Goal: Task Accomplishment & Management: Use online tool/utility

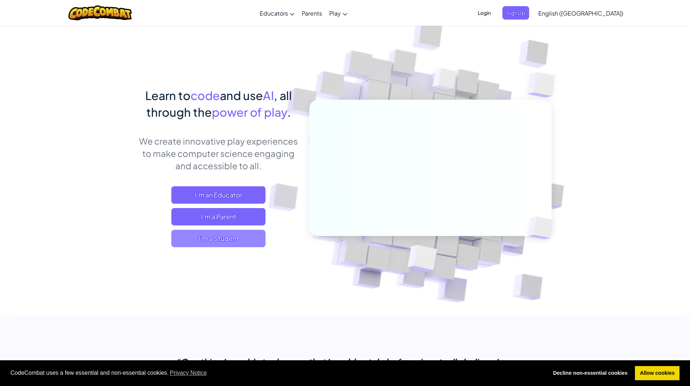
click at [253, 244] on span "I'm a Student" at bounding box center [218, 238] width 94 height 17
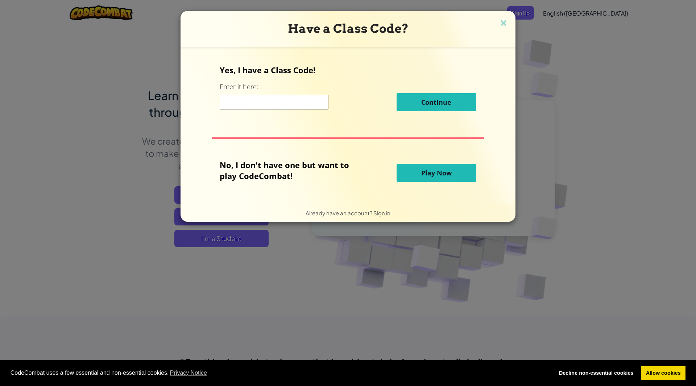
click at [449, 182] on button "Play Now" at bounding box center [436, 173] width 80 height 18
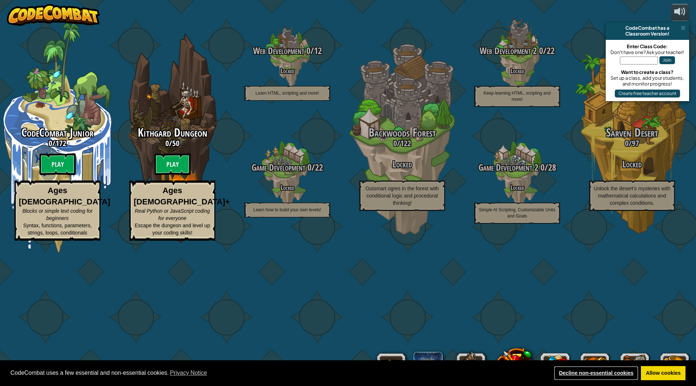
click at [613, 374] on link "Decline non-essential cookies" at bounding box center [596, 373] width 84 height 14
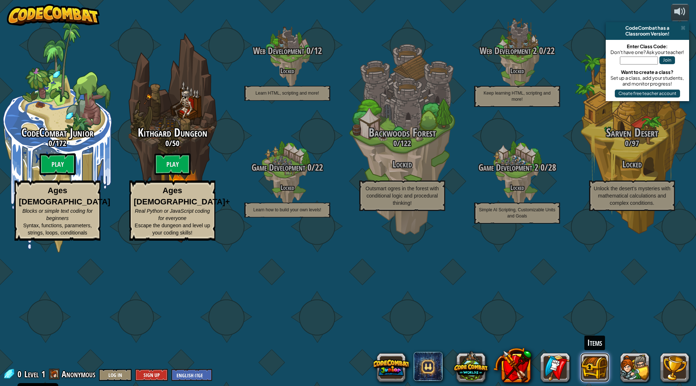
click at [591, 365] on button at bounding box center [594, 367] width 29 height 29
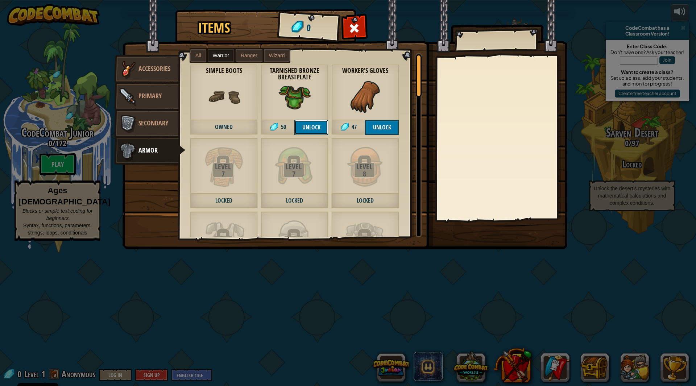
click at [309, 127] on button "Unlock" at bounding box center [311, 127] width 34 height 15
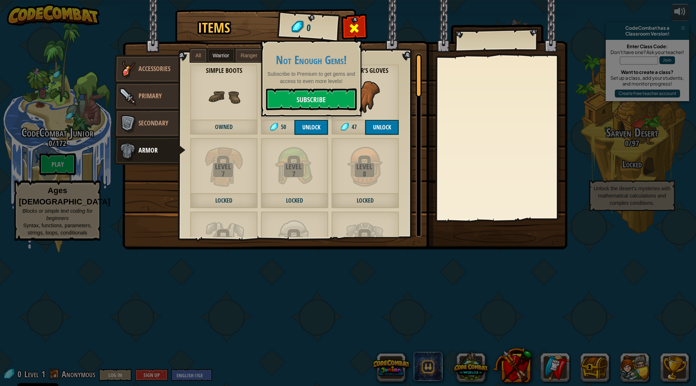
click at [364, 26] on div at bounding box center [354, 30] width 23 height 23
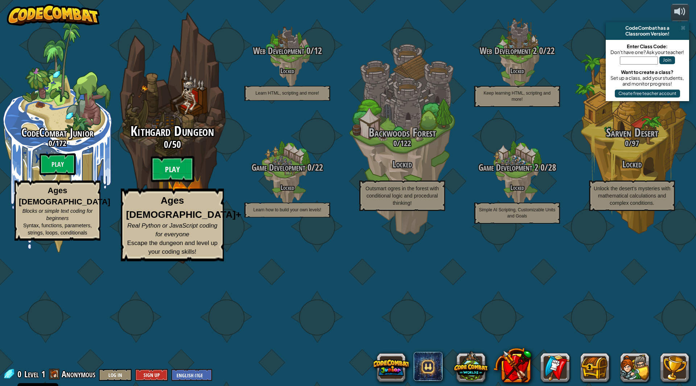
click at [179, 182] on btn "Play" at bounding box center [172, 169] width 43 height 26
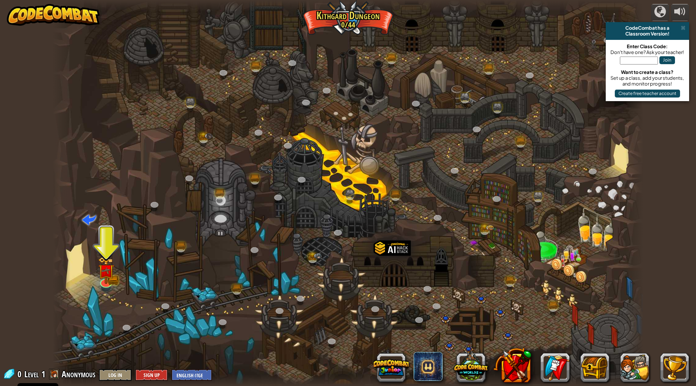
click at [663, 159] on div "powered by CodeCombat has a Classroom Version! Enter Class Code: Don't have one…" at bounding box center [348, 193] width 696 height 386
click at [105, 282] on link at bounding box center [104, 280] width 14 height 14
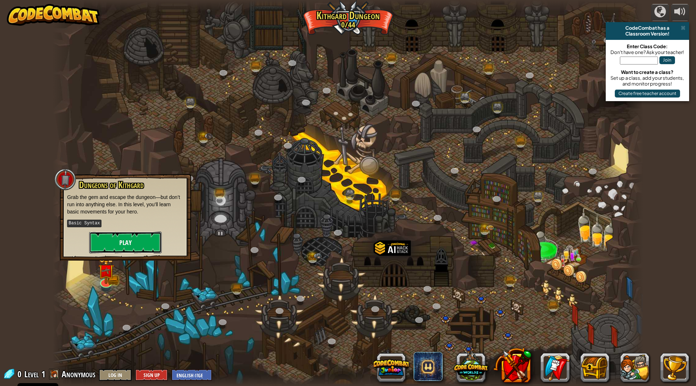
click at [115, 248] on button "Play" at bounding box center [125, 243] width 72 height 22
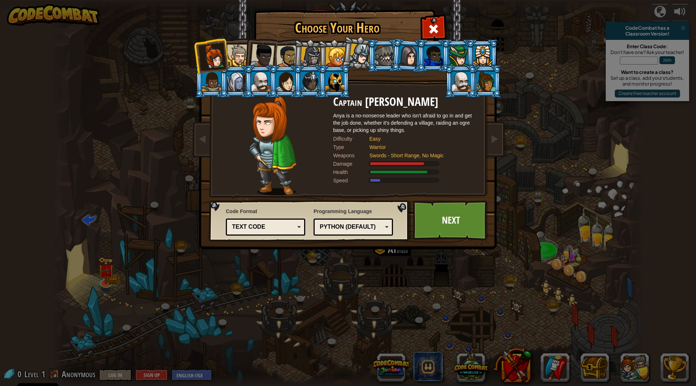
click at [244, 62] on li at bounding box center [260, 55] width 36 height 36
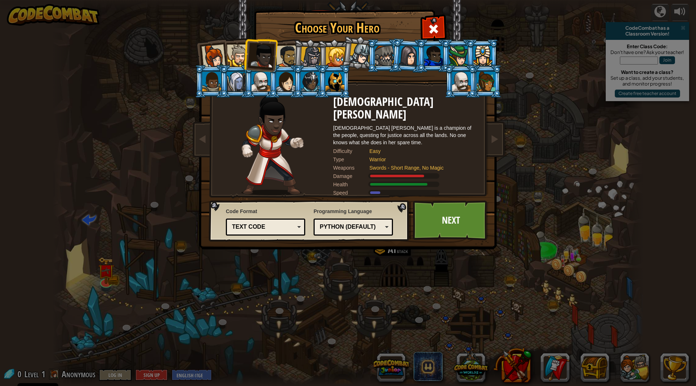
click at [239, 54] on div at bounding box center [238, 56] width 22 height 22
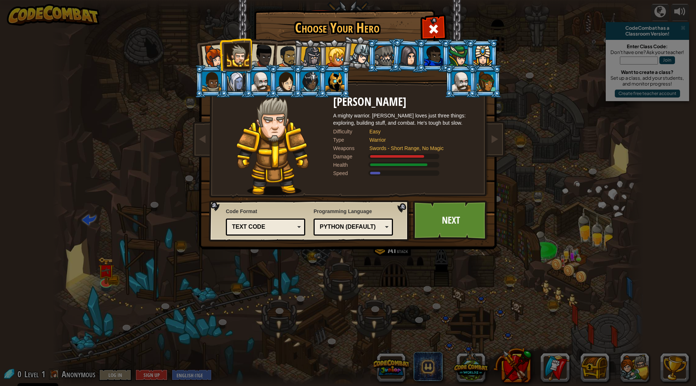
click at [265, 80] on div at bounding box center [260, 82] width 19 height 20
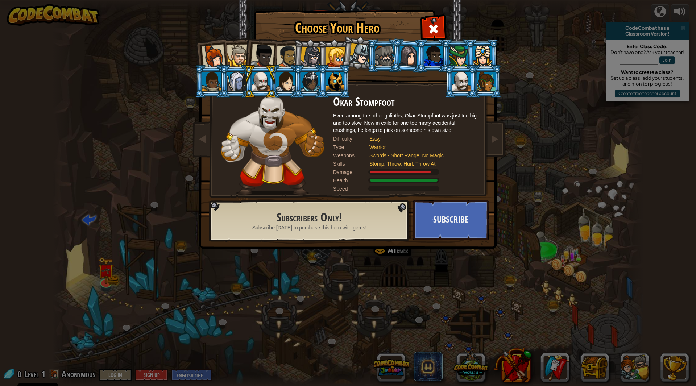
click at [237, 86] on div at bounding box center [236, 82] width 19 height 20
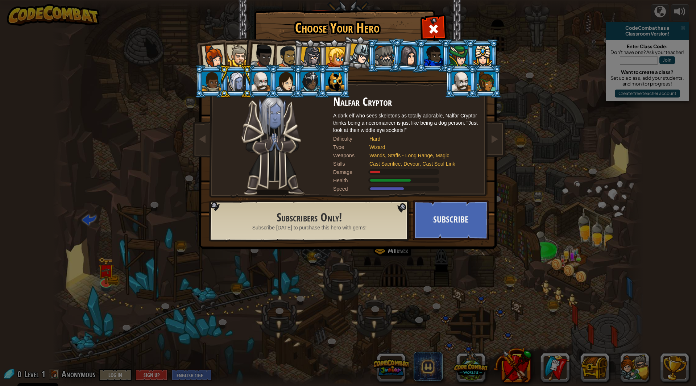
click at [217, 87] on div at bounding box center [211, 82] width 19 height 20
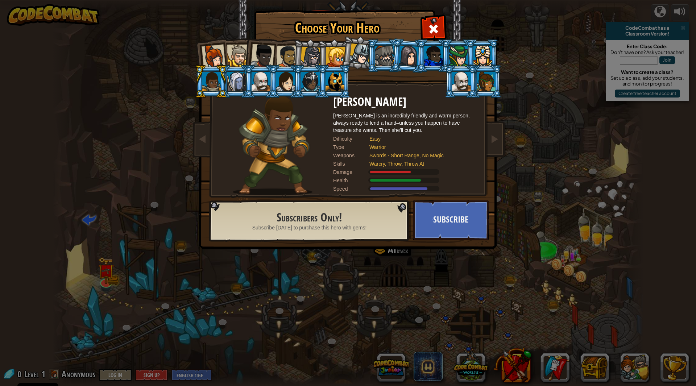
click at [233, 52] on div at bounding box center [238, 56] width 22 height 22
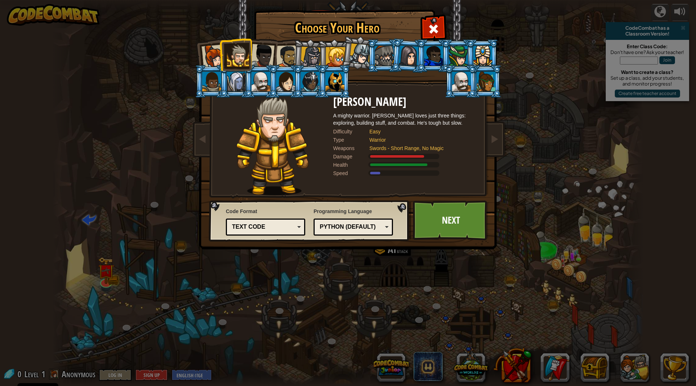
click at [221, 57] on li at bounding box center [235, 54] width 33 height 33
click at [216, 55] on div at bounding box center [213, 57] width 24 height 24
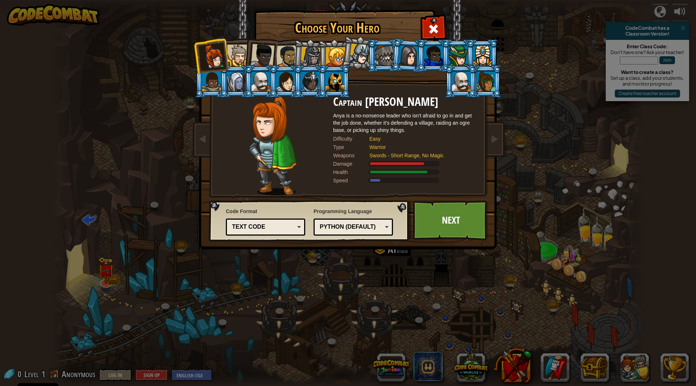
click at [236, 55] on div at bounding box center [238, 56] width 22 height 22
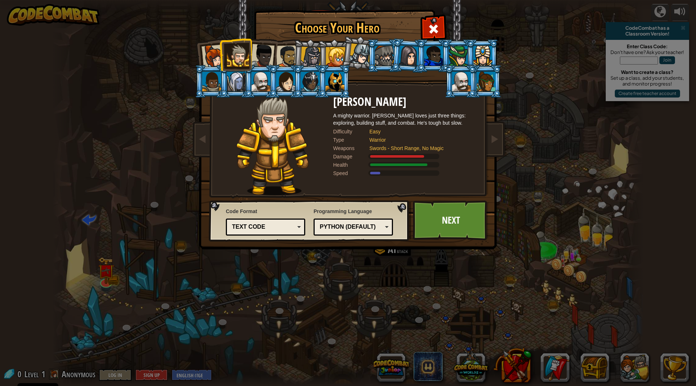
click at [266, 56] on div at bounding box center [262, 56] width 24 height 24
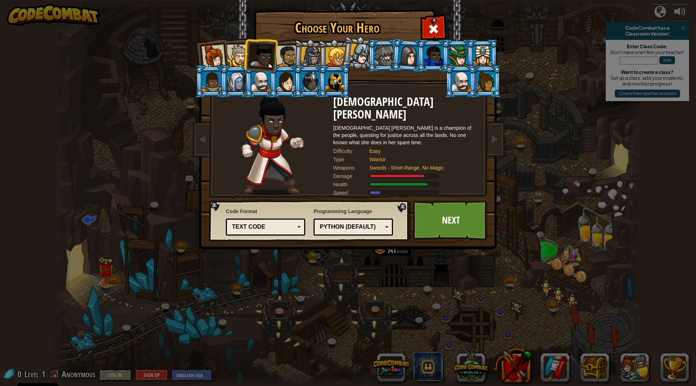
click at [288, 57] on div at bounding box center [287, 56] width 22 height 22
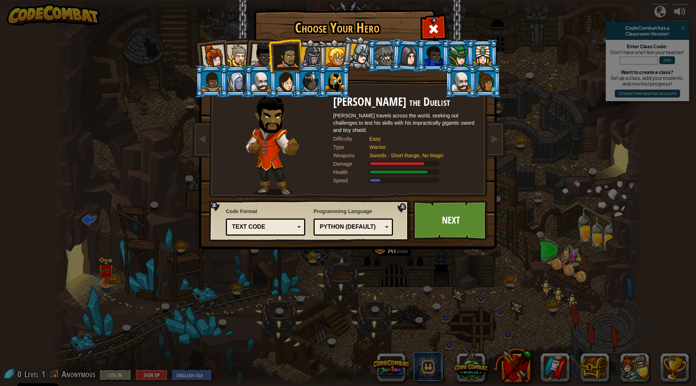
click at [315, 54] on div at bounding box center [310, 57] width 21 height 21
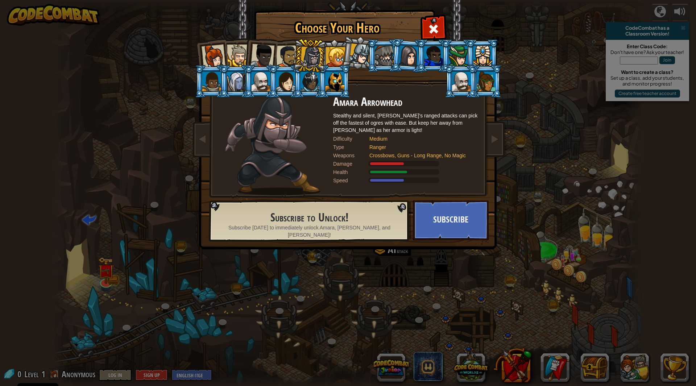
click at [338, 84] on div at bounding box center [334, 82] width 19 height 20
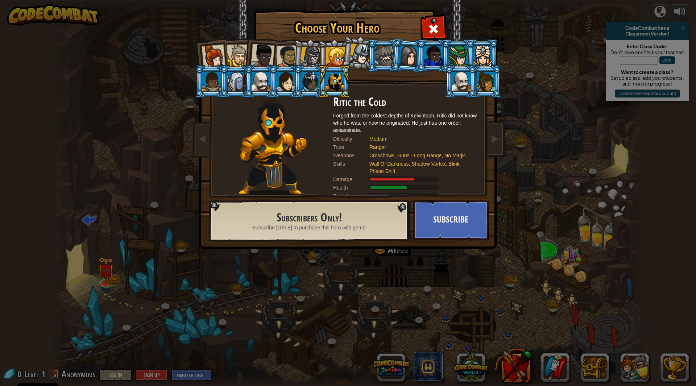
click at [311, 78] on div at bounding box center [310, 82] width 19 height 20
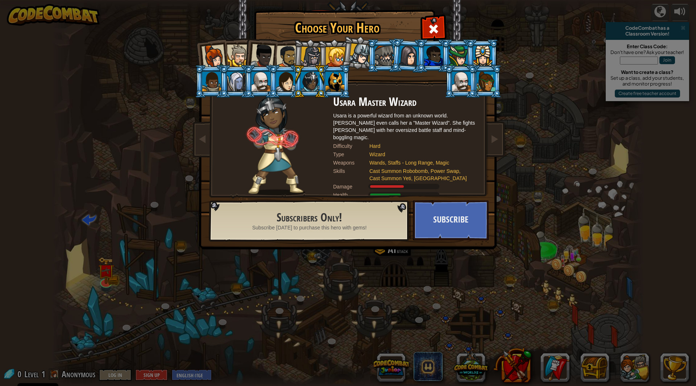
click at [215, 58] on div at bounding box center [213, 57] width 24 height 24
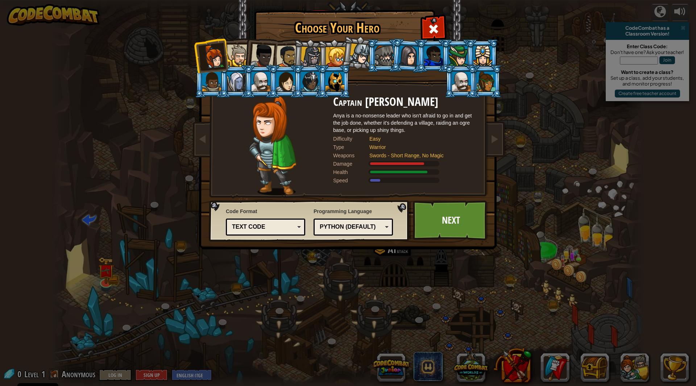
click at [239, 51] on div at bounding box center [238, 56] width 22 height 22
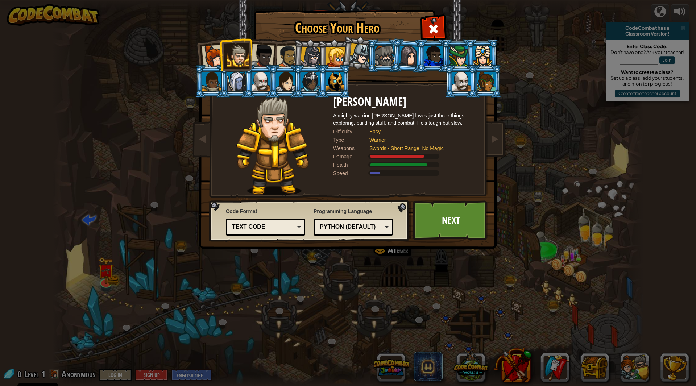
drag, startPoint x: 277, startPoint y: 54, endPoint x: 311, endPoint y: 59, distance: 33.7
click at [278, 54] on div at bounding box center [287, 56] width 22 height 22
drag, startPoint x: 317, startPoint y: 60, endPoint x: 327, endPoint y: 60, distance: 9.8
click at [320, 39] on ol at bounding box center [348, 39] width 299 height 0
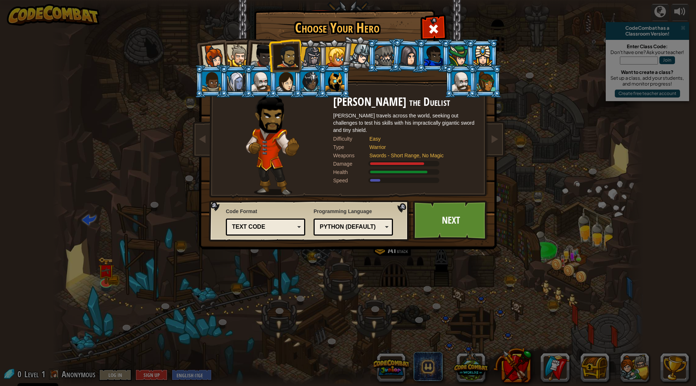
click at [463, 82] on div at bounding box center [461, 82] width 19 height 20
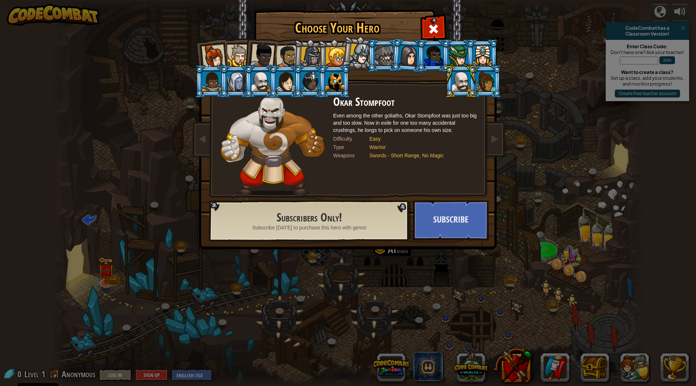
drag, startPoint x: 446, startPoint y: 79, endPoint x: 457, endPoint y: 80, distance: 11.0
click at [447, 79] on li at bounding box center [460, 81] width 33 height 33
click at [459, 81] on div at bounding box center [461, 82] width 19 height 20
click at [481, 76] on div at bounding box center [486, 82] width 19 height 20
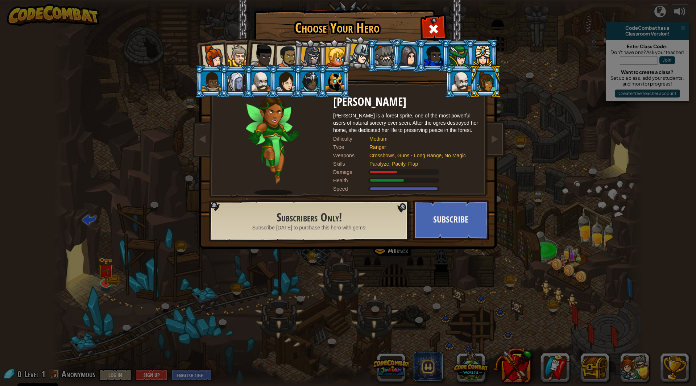
click at [409, 59] on div at bounding box center [409, 55] width 20 height 21
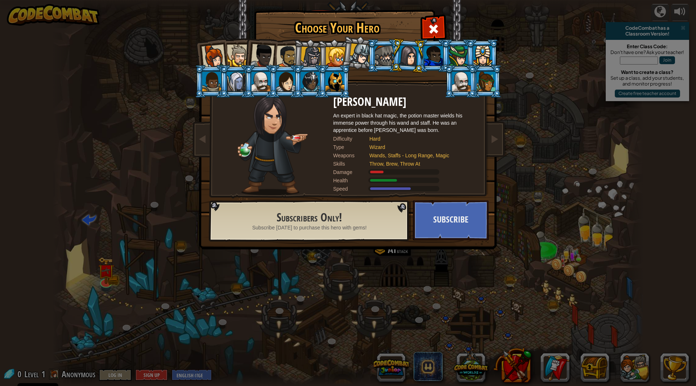
click at [383, 50] on div at bounding box center [384, 56] width 19 height 20
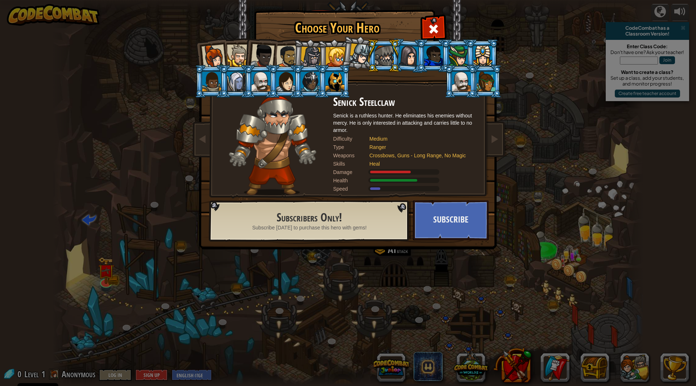
click at [365, 52] on div at bounding box center [359, 53] width 21 height 21
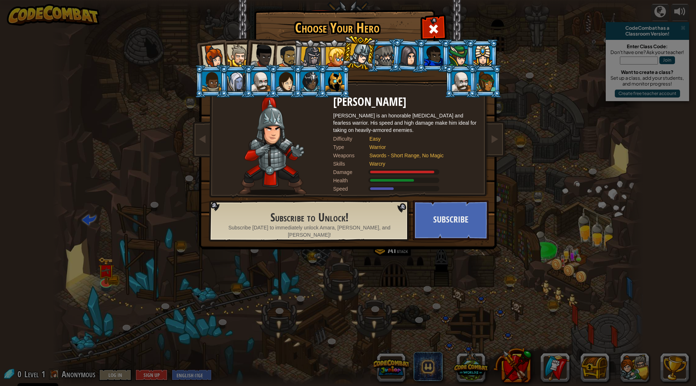
click at [338, 58] on div at bounding box center [336, 57] width 20 height 20
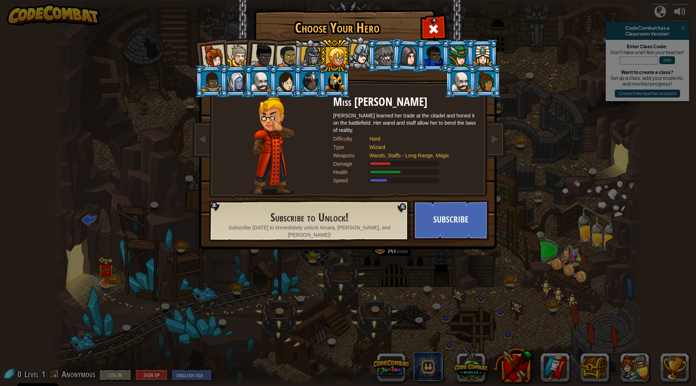
click at [311, 51] on div at bounding box center [310, 57] width 21 height 21
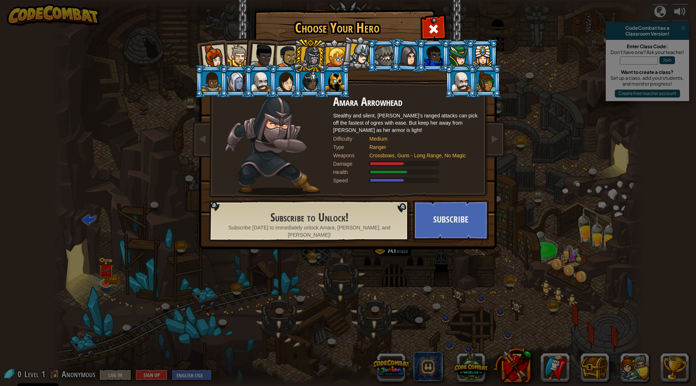
click at [287, 49] on div at bounding box center [287, 56] width 22 height 22
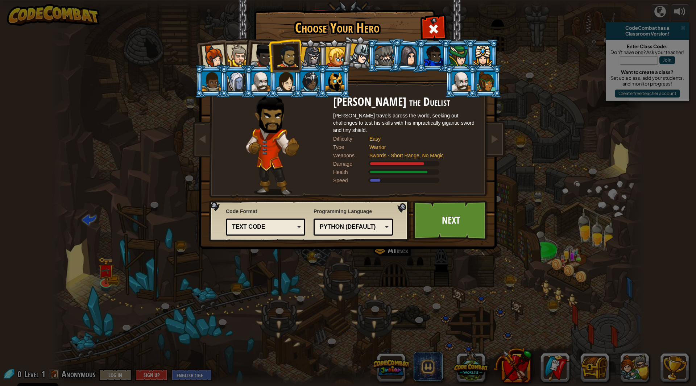
click at [262, 57] on div at bounding box center [262, 56] width 24 height 24
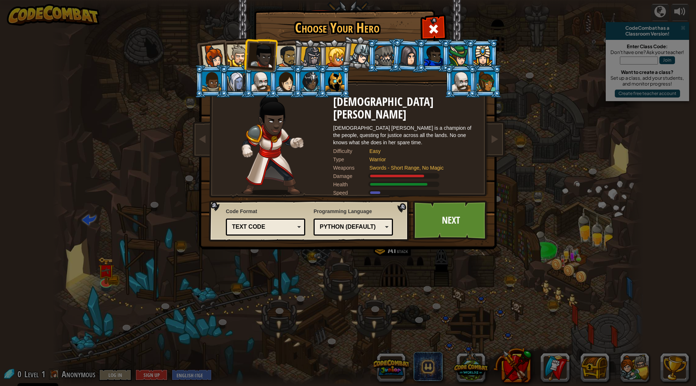
click at [241, 54] on div at bounding box center [238, 56] width 22 height 22
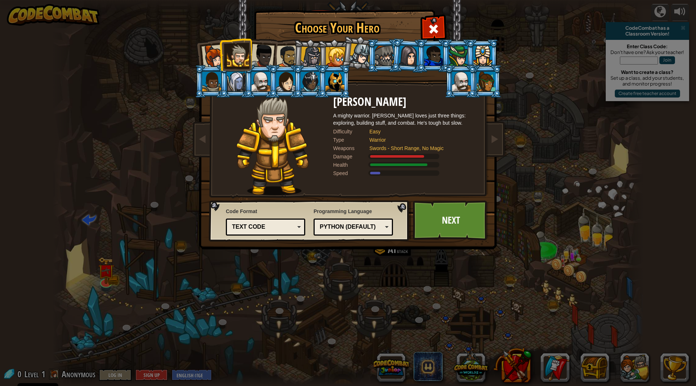
click at [215, 56] on div at bounding box center [213, 57] width 24 height 24
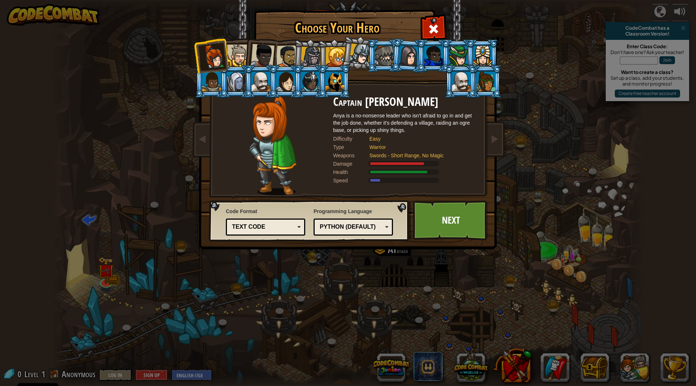
click at [236, 51] on div at bounding box center [238, 56] width 22 height 22
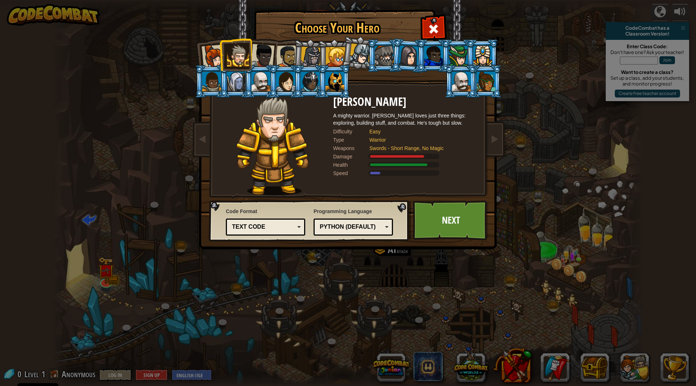
click at [281, 59] on div at bounding box center [287, 56] width 22 height 22
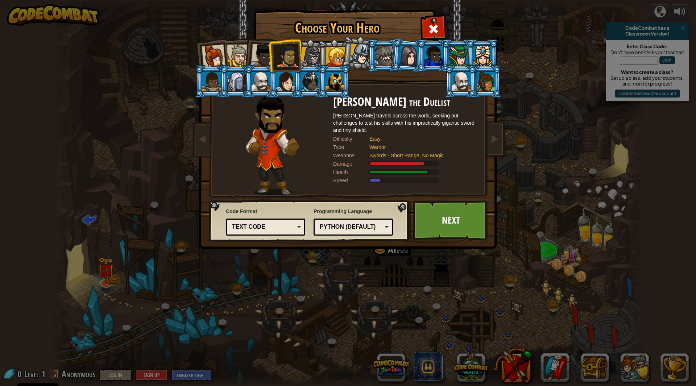
click at [312, 59] on div at bounding box center [310, 57] width 21 height 21
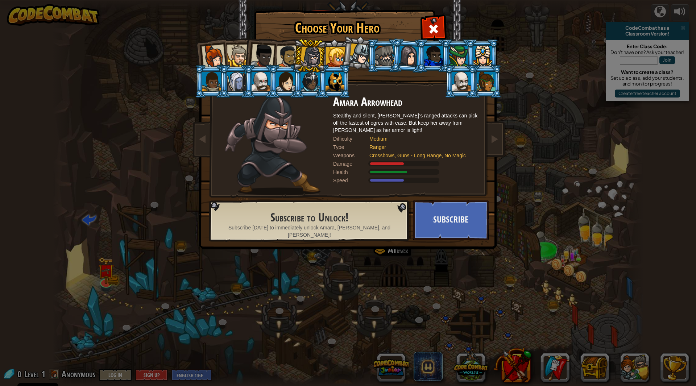
click at [282, 57] on div at bounding box center [287, 56] width 22 height 22
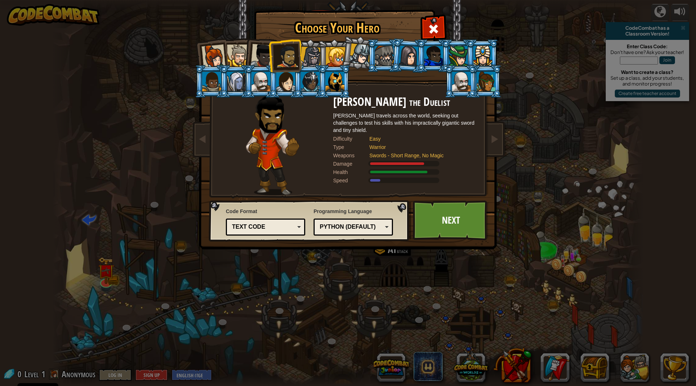
click at [263, 57] on div at bounding box center [262, 56] width 24 height 24
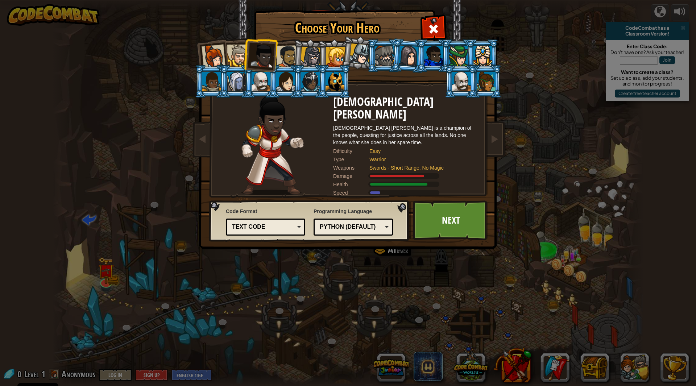
click at [287, 57] on div at bounding box center [287, 56] width 22 height 22
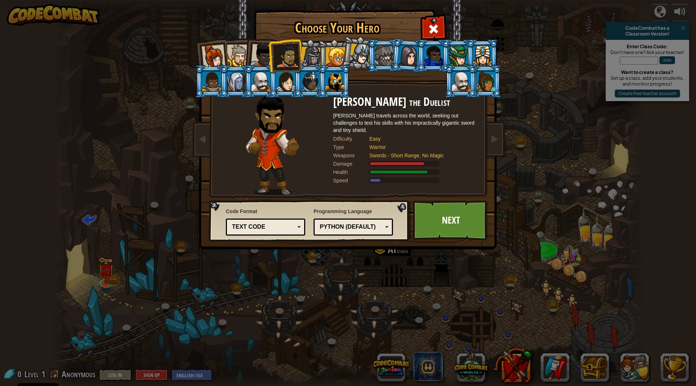
click at [255, 58] on div at bounding box center [262, 56] width 24 height 24
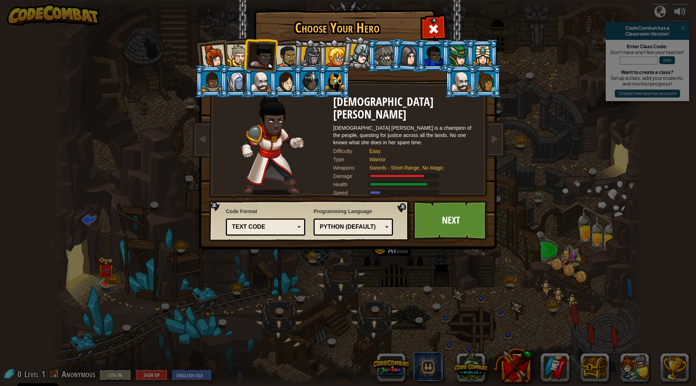
click at [232, 60] on div at bounding box center [238, 56] width 22 height 22
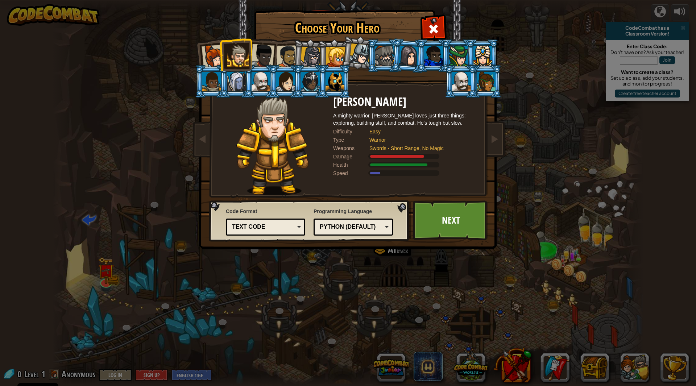
click at [212, 60] on div at bounding box center [213, 57] width 24 height 24
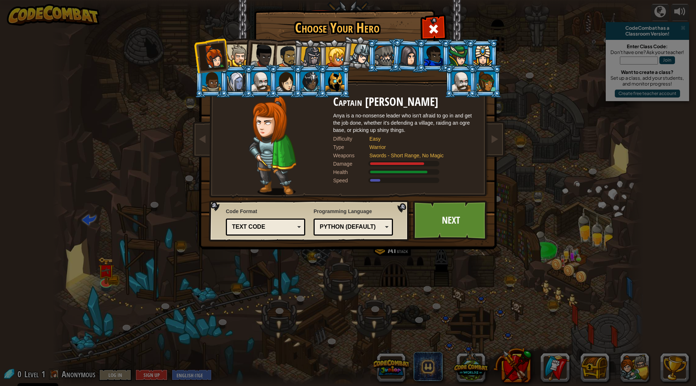
click at [284, 59] on div at bounding box center [287, 56] width 22 height 22
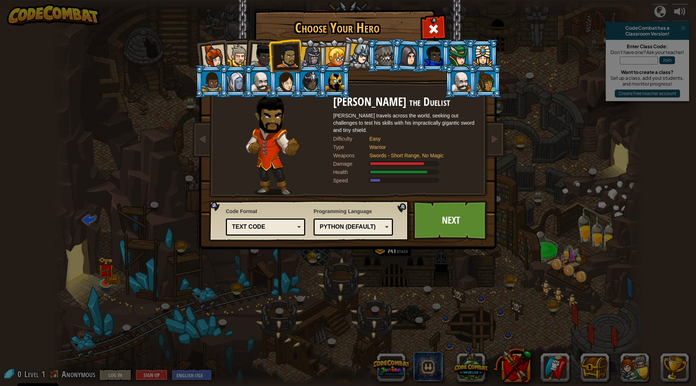
click at [236, 53] on div at bounding box center [238, 56] width 22 height 22
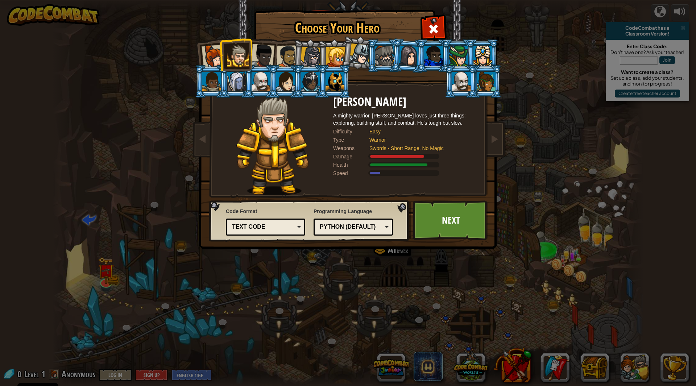
click at [370, 221] on div "Python (Default) JavaScript Lua C++ Java (Experimental) Python (Default)" at bounding box center [352, 227] width 79 height 17
click at [357, 295] on div "Choose Your Hero 0 Captain [PERSON_NAME] is a no-nonsense leader who isn't afra…" at bounding box center [348, 193] width 696 height 386
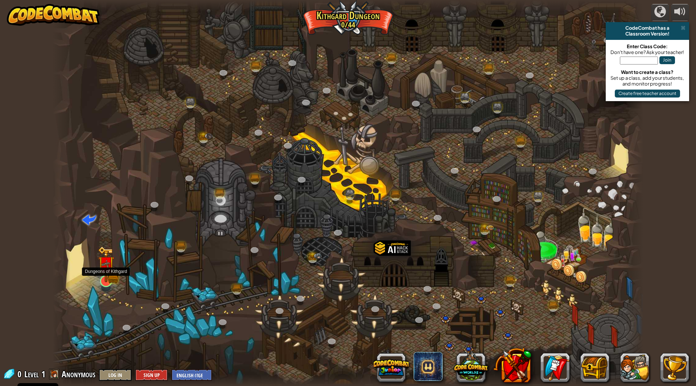
click at [109, 279] on img at bounding box center [106, 264] width 16 height 36
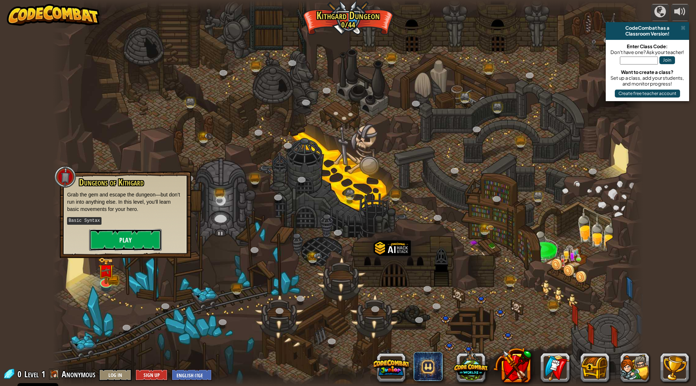
click at [125, 241] on button "Play" at bounding box center [125, 240] width 72 height 22
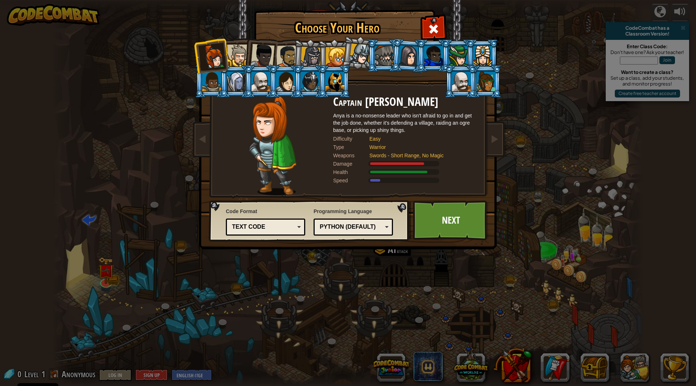
click at [244, 57] on li at bounding box center [260, 55] width 36 height 36
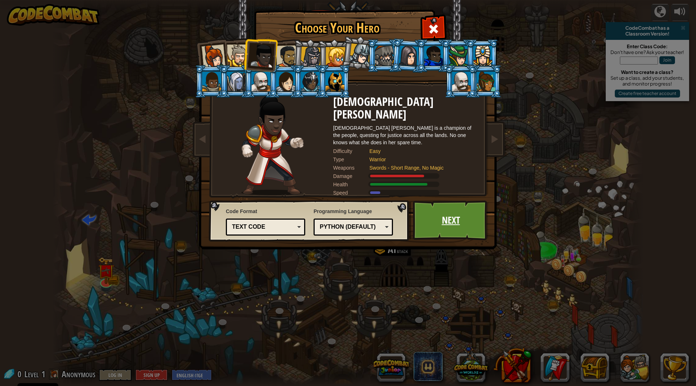
click at [459, 211] on link "Next" at bounding box center [451, 220] width 76 height 40
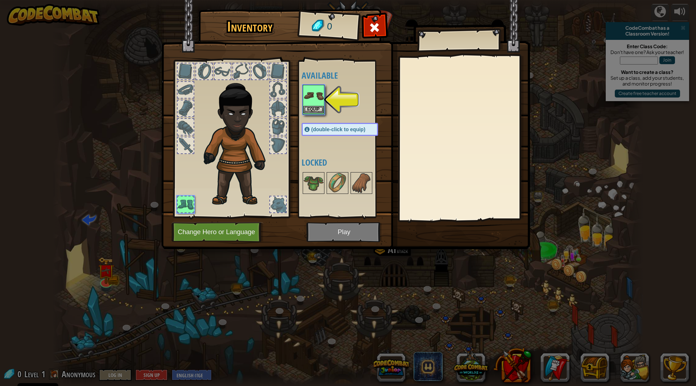
click at [308, 94] on img at bounding box center [313, 96] width 20 height 20
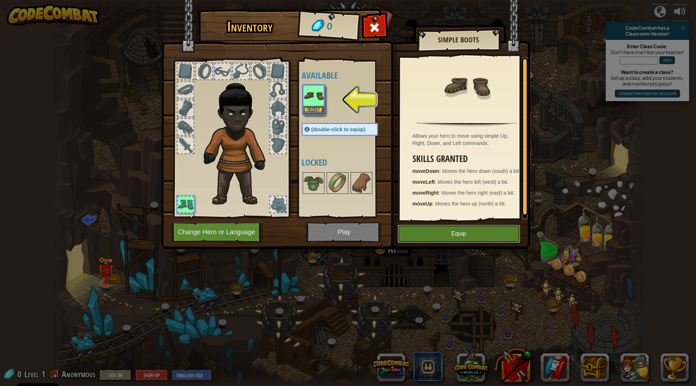
click at [470, 239] on button "Equip" at bounding box center [459, 234] width 122 height 18
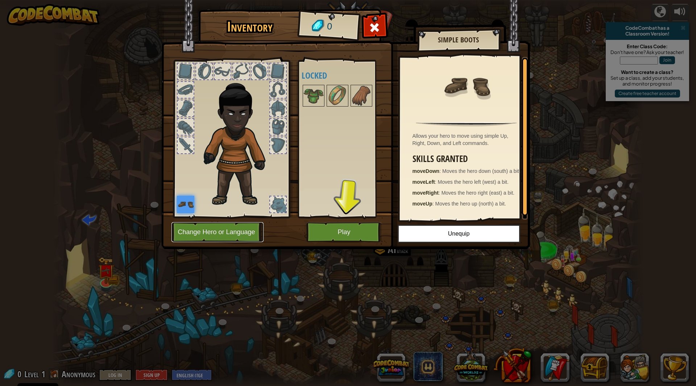
click at [218, 234] on button "Change Hero or Language" at bounding box center [217, 232] width 92 height 20
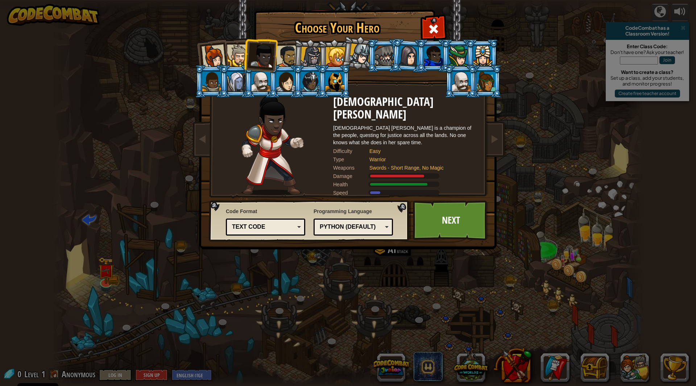
click at [237, 57] on div at bounding box center [238, 56] width 22 height 22
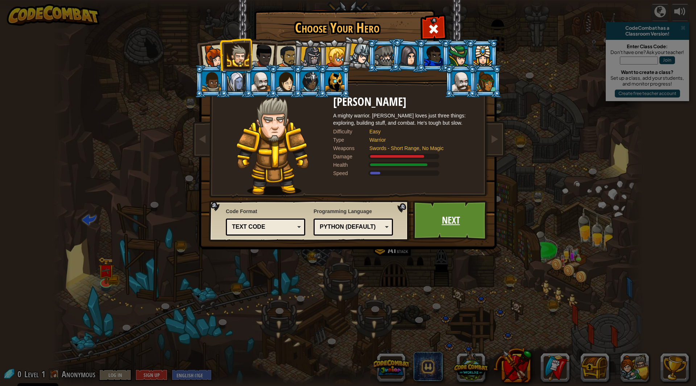
click at [461, 226] on link "Next" at bounding box center [451, 220] width 76 height 40
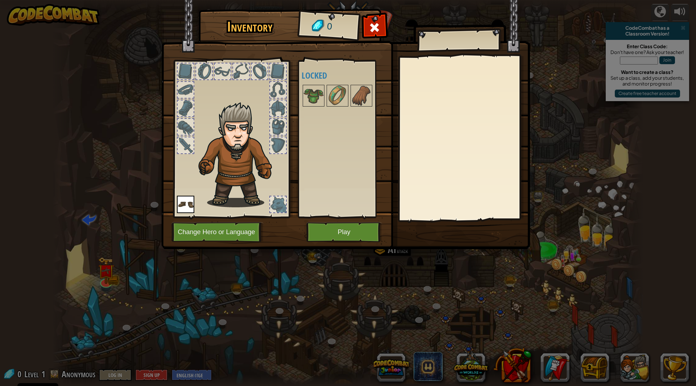
click at [183, 205] on img at bounding box center [185, 204] width 17 height 17
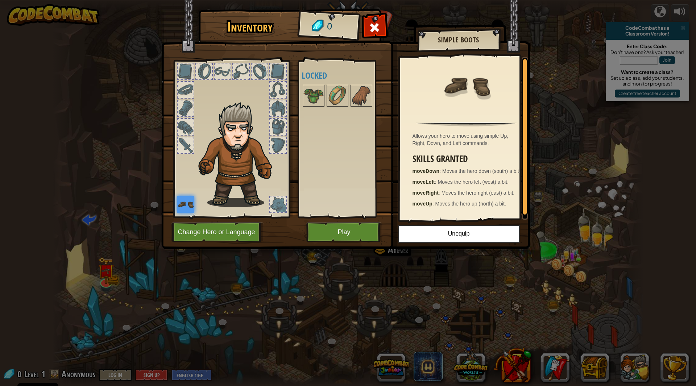
click at [275, 235] on img at bounding box center [345, 117] width 369 height 263
click at [233, 240] on button "Change Hero or Language" at bounding box center [217, 232] width 92 height 20
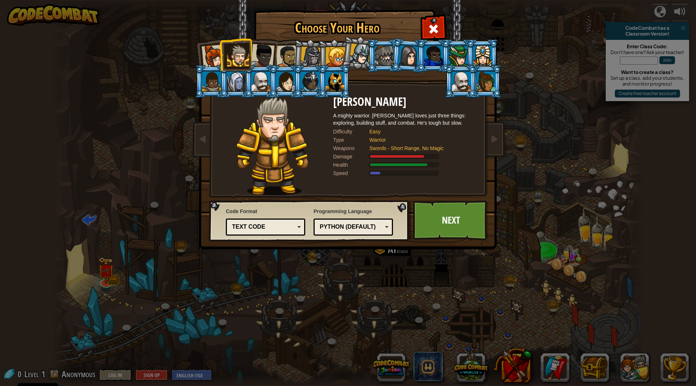
click at [284, 56] on div at bounding box center [287, 56] width 22 height 22
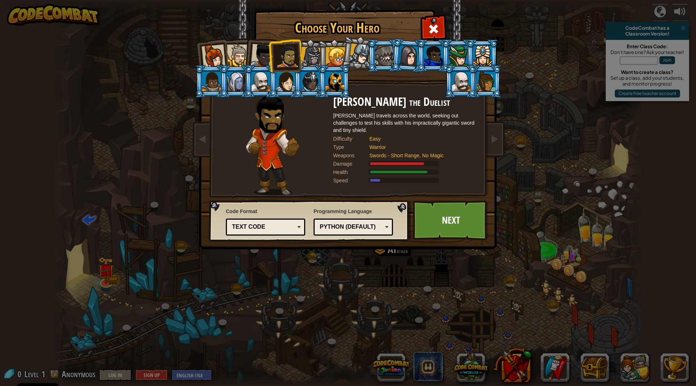
click at [259, 59] on div at bounding box center [262, 56] width 24 height 24
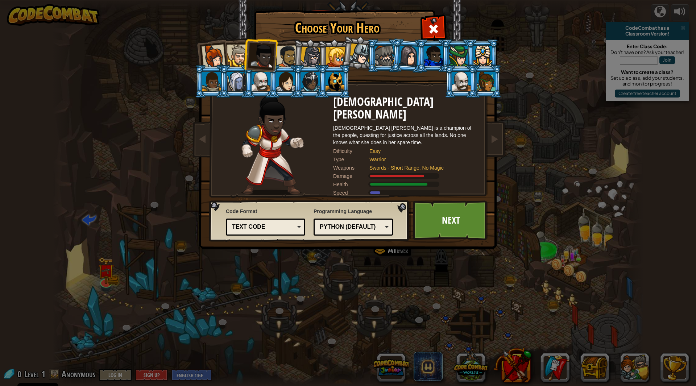
click at [294, 57] on li at bounding box center [309, 55] width 34 height 35
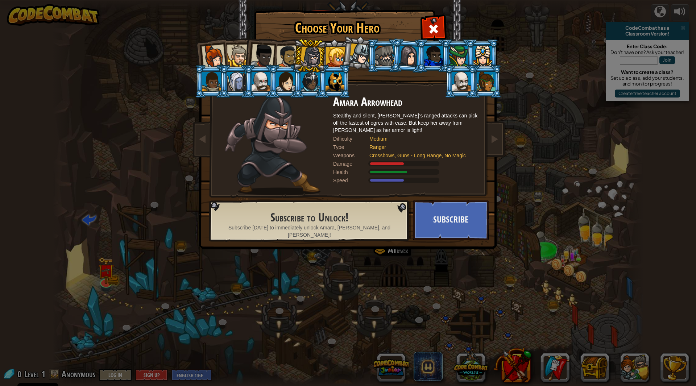
click at [282, 59] on div at bounding box center [287, 56] width 22 height 22
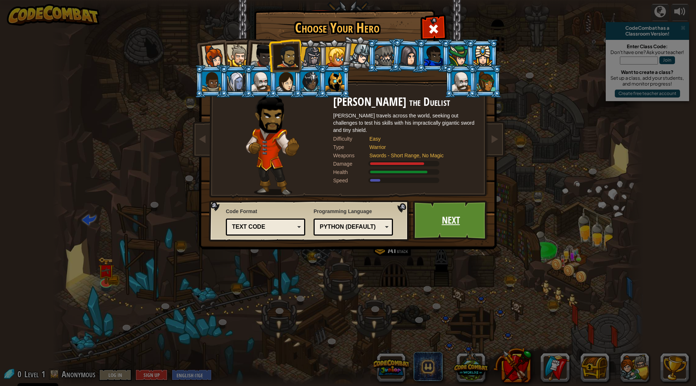
click at [441, 216] on link "Next" at bounding box center [451, 220] width 76 height 40
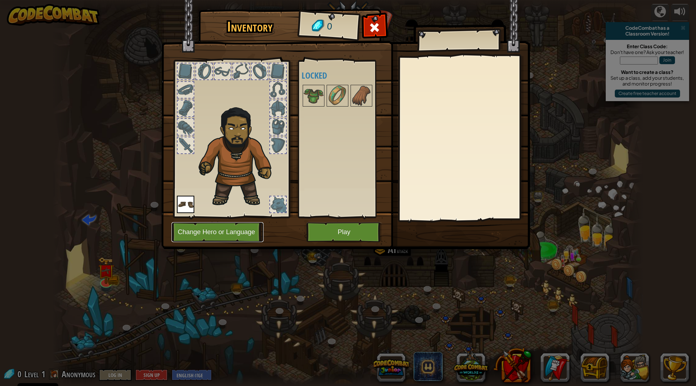
click at [237, 229] on button "Change Hero or Language" at bounding box center [217, 232] width 92 height 20
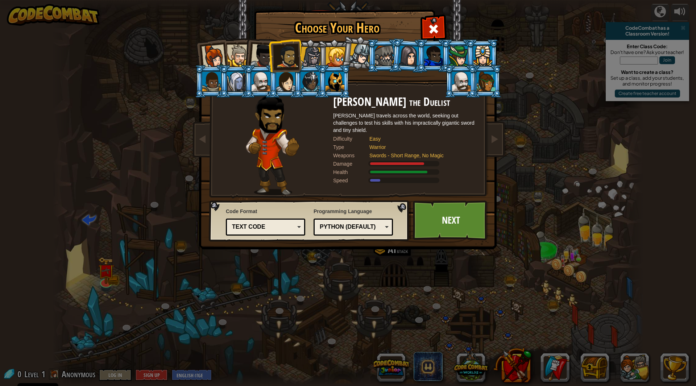
click at [242, 54] on div at bounding box center [238, 56] width 22 height 22
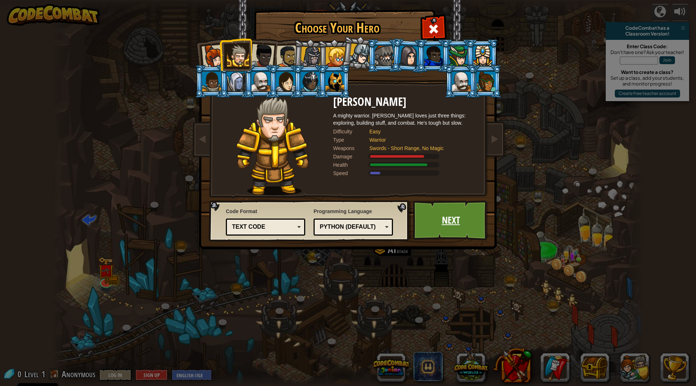
click at [470, 226] on link "Next" at bounding box center [451, 220] width 76 height 40
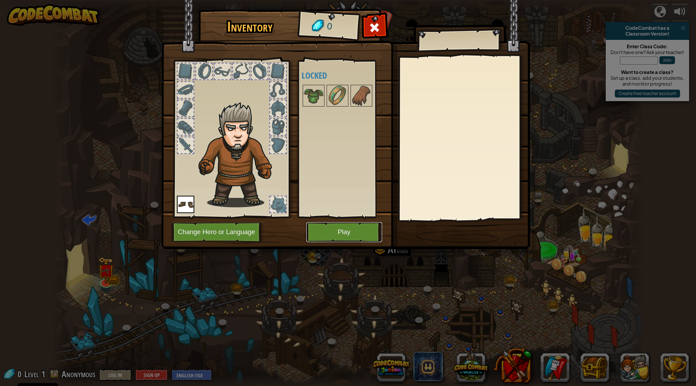
click at [352, 231] on button "Play" at bounding box center [344, 232] width 76 height 20
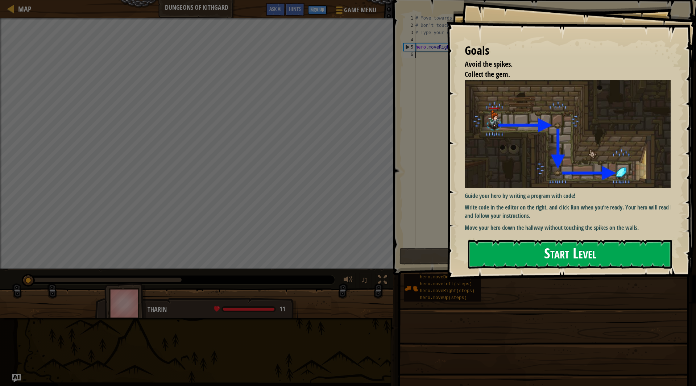
click at [522, 240] on button "Start Level" at bounding box center [570, 254] width 204 height 29
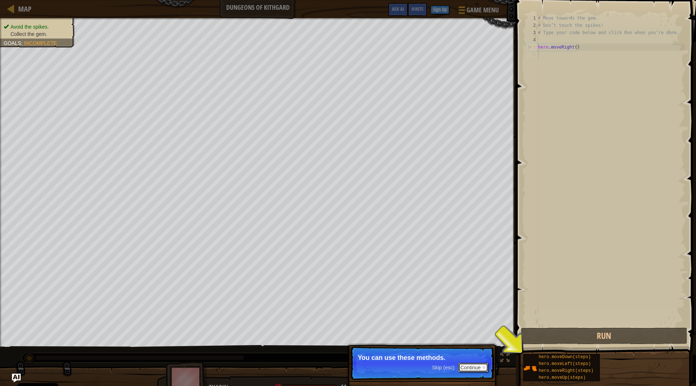
click at [469, 365] on button "Continue" at bounding box center [473, 367] width 30 height 9
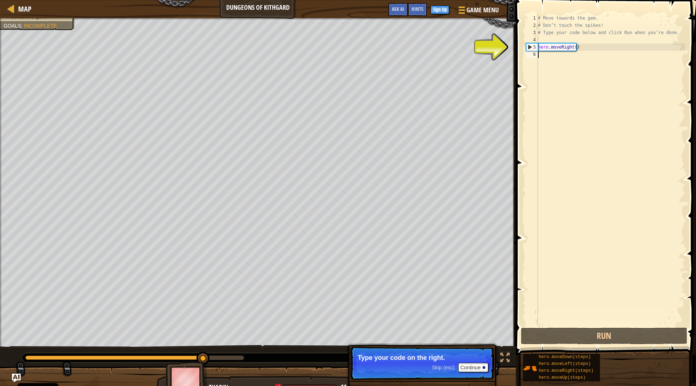
type textarea "hero.moveRight()"
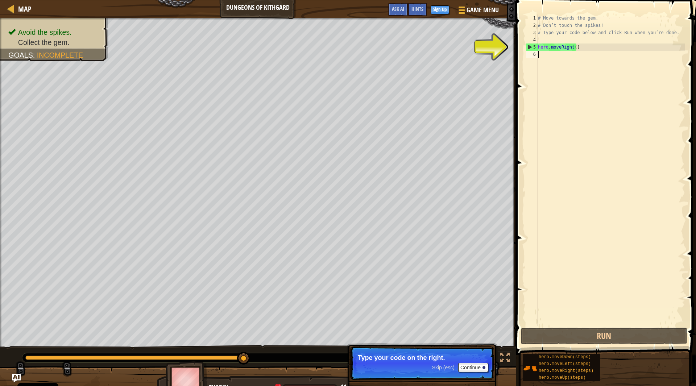
type textarea "h"
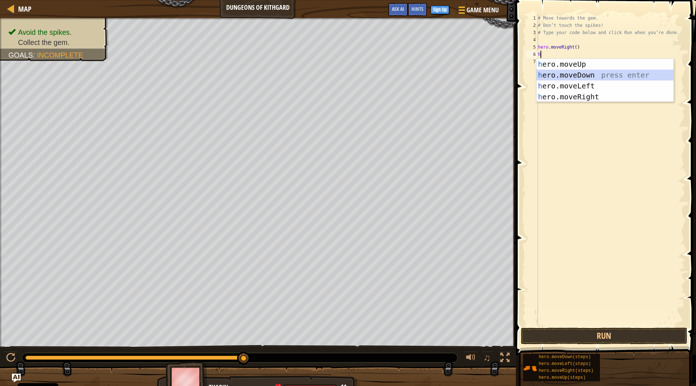
click at [581, 73] on div "h ero.moveUp press enter h ero.moveDown press enter h ero.moveLeft press enter …" at bounding box center [604, 91] width 137 height 65
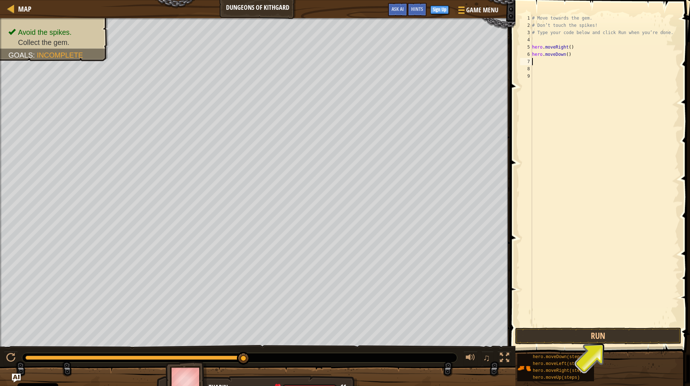
click at [537, 60] on div "# Move towards the gem. # Don’t touch the spikes! # Type your code below and cl…" at bounding box center [605, 177] width 149 height 326
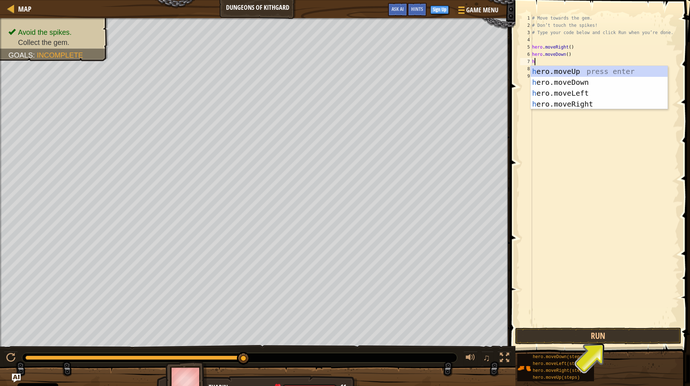
type textarea "he"
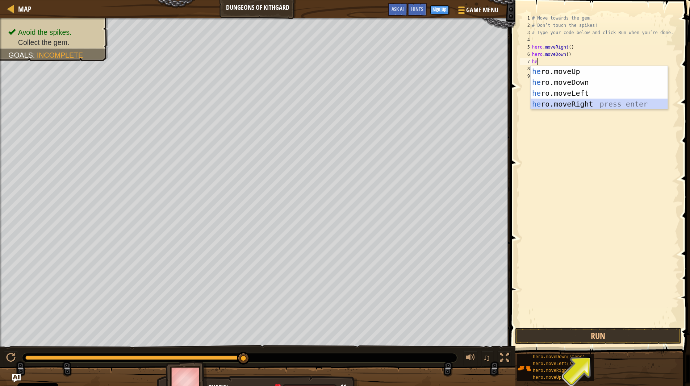
click at [580, 103] on div "he ro.moveUp press enter he ro.moveDown press enter he ro.moveLeft press enter …" at bounding box center [599, 98] width 137 height 65
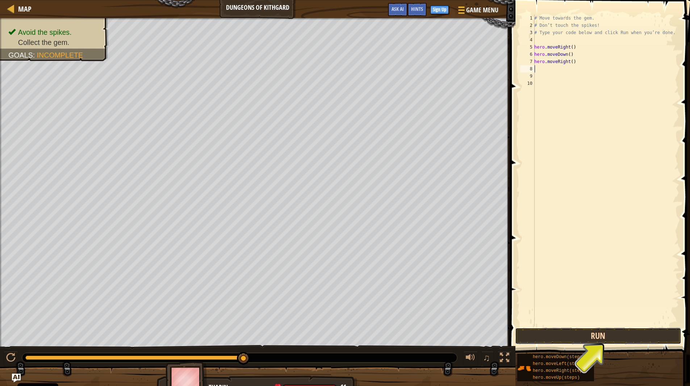
click at [607, 335] on button "Run" at bounding box center [598, 336] width 166 height 17
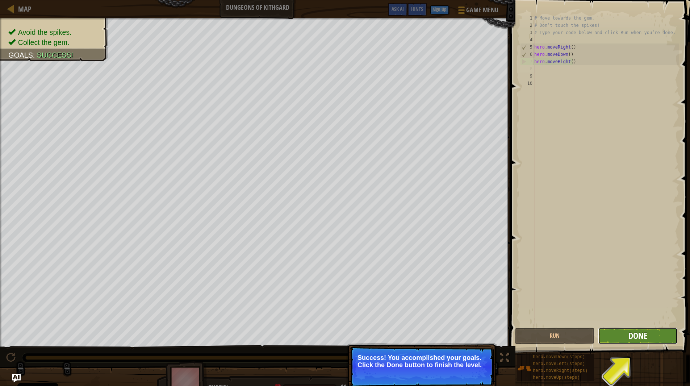
click at [637, 337] on span "Done" at bounding box center [638, 336] width 19 height 12
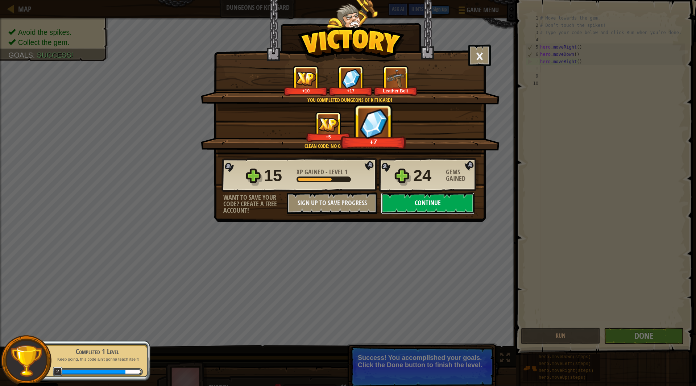
click at [434, 196] on button "Continue" at bounding box center [427, 203] width 93 height 22
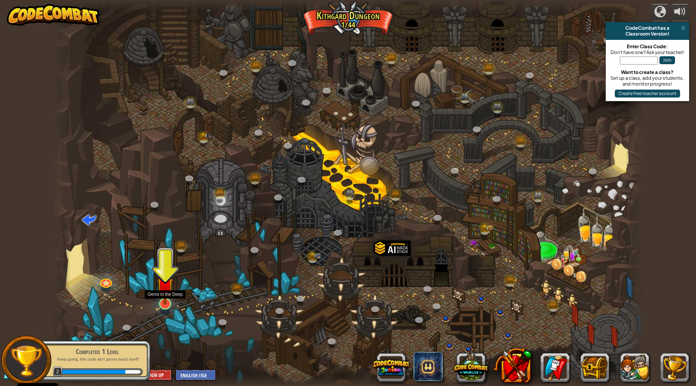
click at [167, 303] on img at bounding box center [165, 286] width 16 height 38
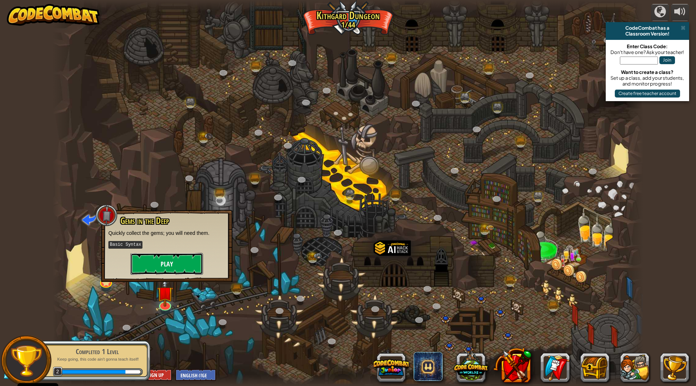
click at [177, 254] on button "Play" at bounding box center [166, 264] width 72 height 22
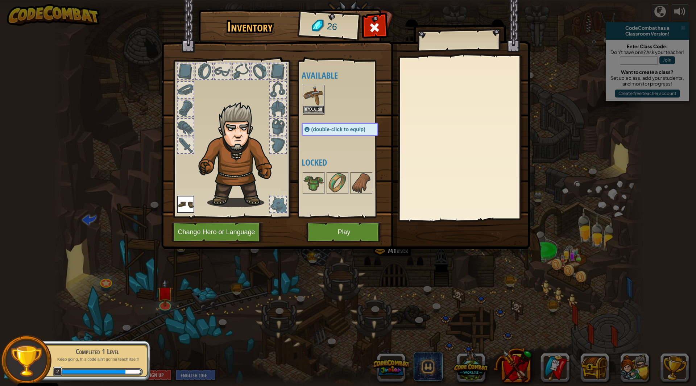
click at [315, 102] on img at bounding box center [313, 96] width 20 height 20
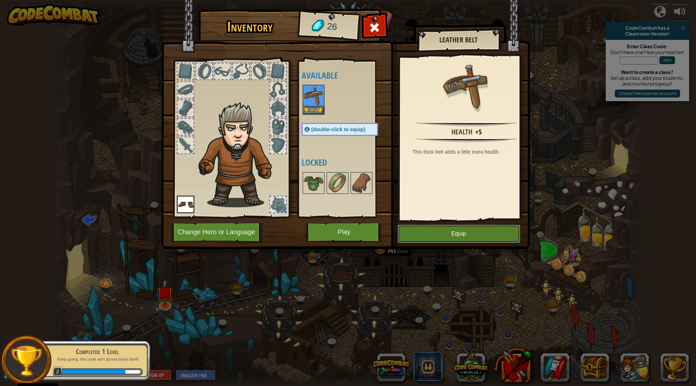
click at [478, 236] on button "Equip" at bounding box center [459, 234] width 122 height 18
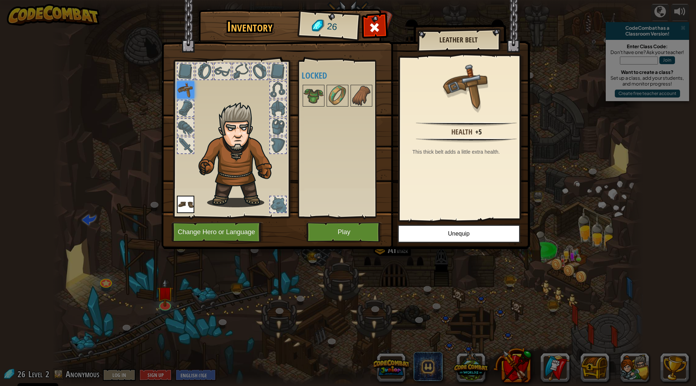
click at [189, 90] on img at bounding box center [185, 89] width 17 height 17
click at [184, 89] on img at bounding box center [185, 89] width 17 height 17
click at [439, 234] on button "Unequip" at bounding box center [459, 234] width 122 height 18
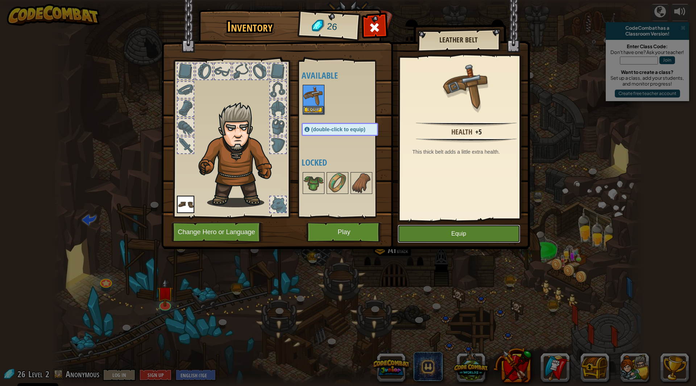
click at [475, 232] on button "Equip" at bounding box center [459, 234] width 122 height 18
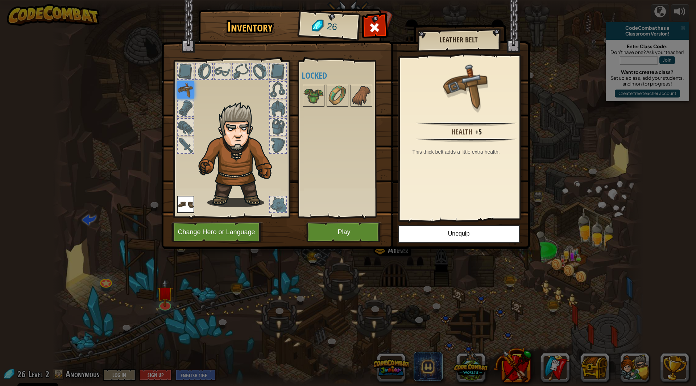
click at [188, 204] on img at bounding box center [185, 204] width 17 height 17
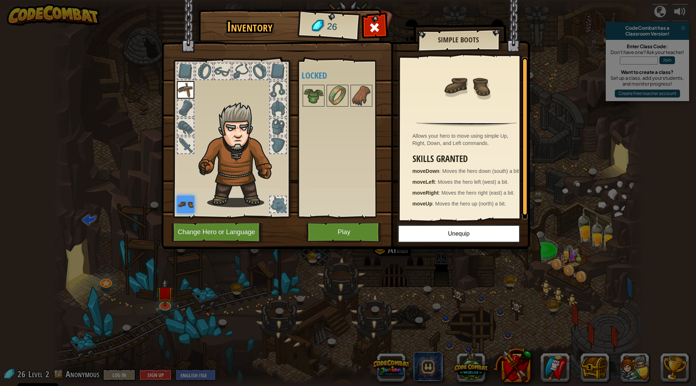
click at [183, 90] on img at bounding box center [185, 89] width 17 height 17
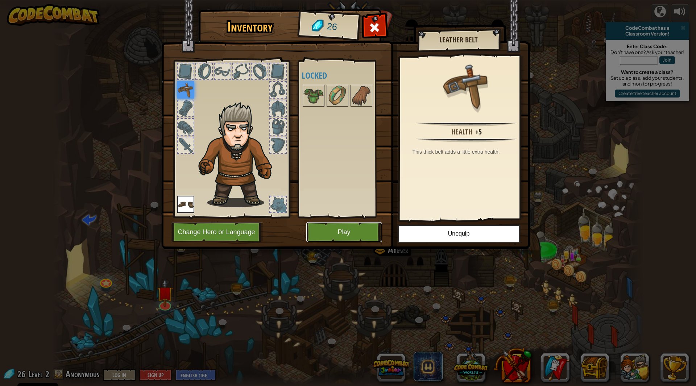
click at [341, 237] on button "Play" at bounding box center [344, 232] width 76 height 20
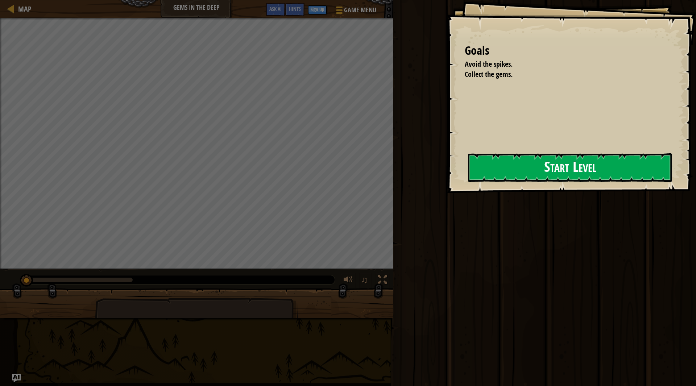
click at [497, 156] on button "Start Level" at bounding box center [570, 167] width 204 height 29
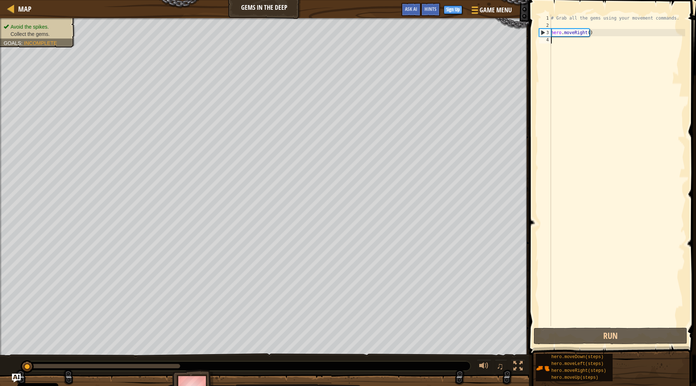
type textarea "h"
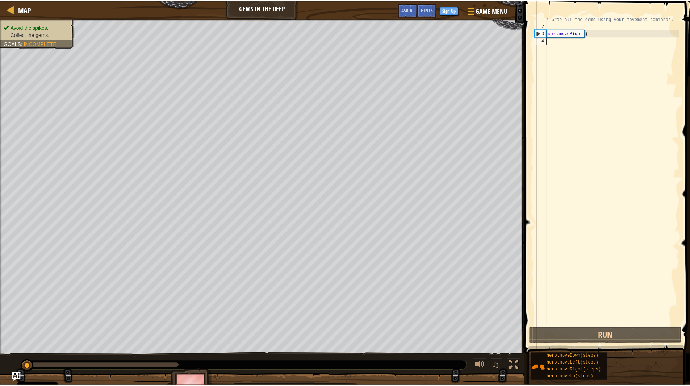
scroll to position [3, 0]
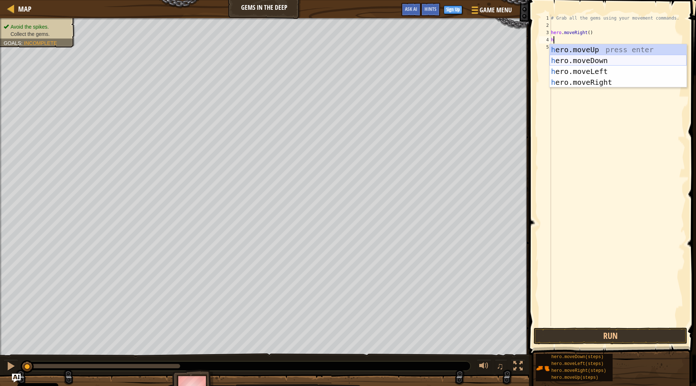
click at [578, 59] on div "h ero.moveUp press enter h ero.moveDown press enter h ero.moveLeft press enter …" at bounding box center [617, 76] width 137 height 65
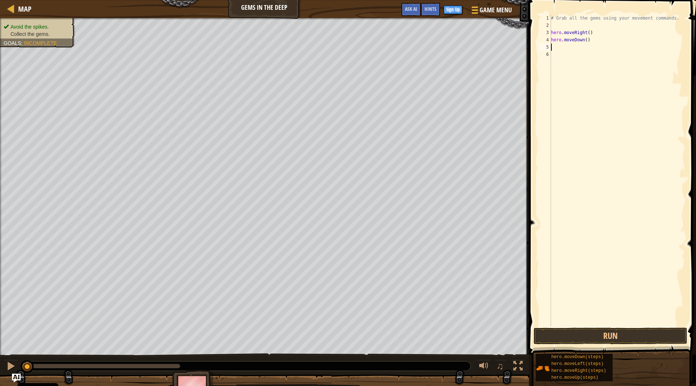
type textarea "h"
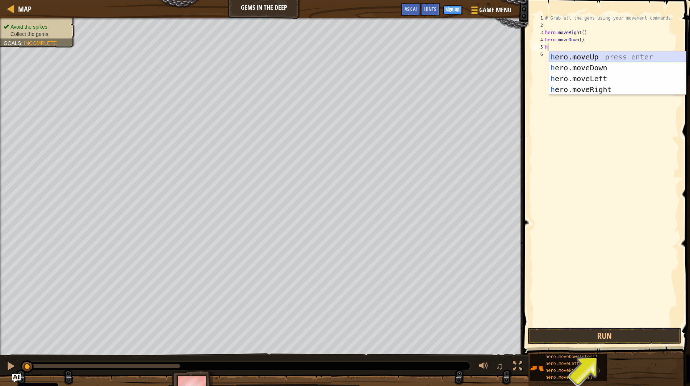
click at [589, 59] on div "h ero.moveUp press enter h ero.moveDown press enter h ero.moveLeft press enter …" at bounding box center [617, 83] width 137 height 65
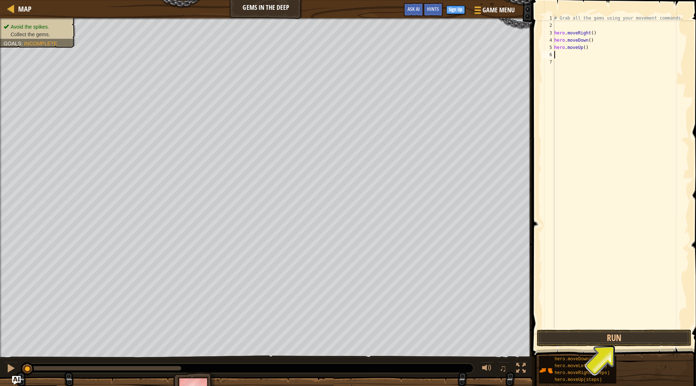
click at [544, 60] on div "7" at bounding box center [545, 61] width 12 height 7
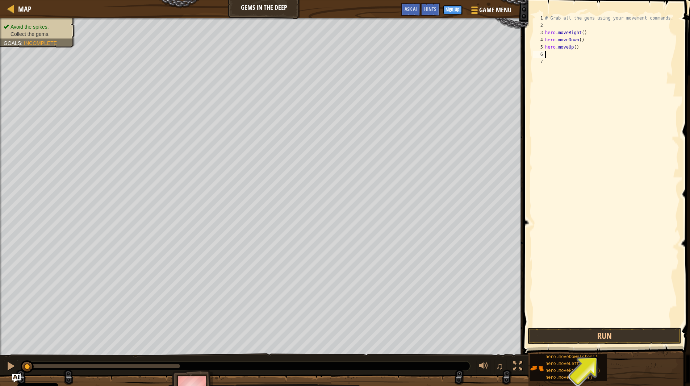
click at [548, 53] on div "# Grab all the gems using your movement commands. hero . moveRight ( ) hero . m…" at bounding box center [612, 177] width 136 height 326
type textarea "h"
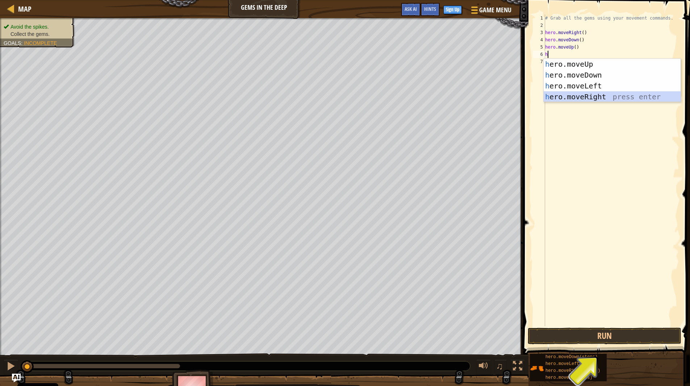
click at [583, 93] on div "h ero.moveUp press enter h ero.moveDown press enter h ero.moveLeft press enter …" at bounding box center [612, 91] width 137 height 65
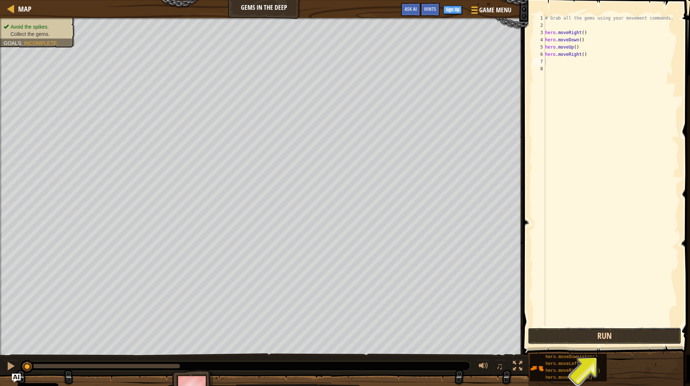
click at [595, 337] on button "Run" at bounding box center [605, 336] width 154 height 17
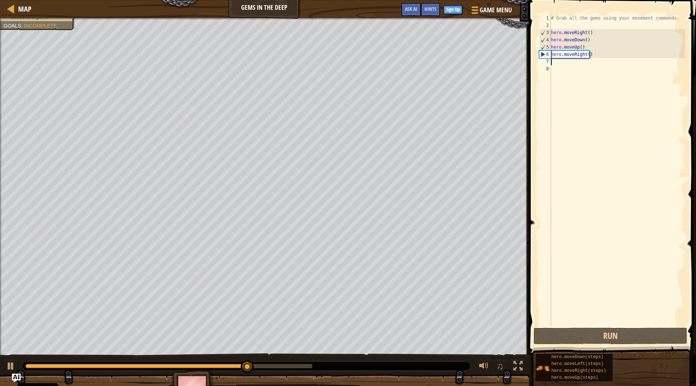
click at [552, 61] on div "# Grab all the gems using your movement commands. hero . moveRight ( ) hero . m…" at bounding box center [617, 177] width 136 height 326
type textarea "h"
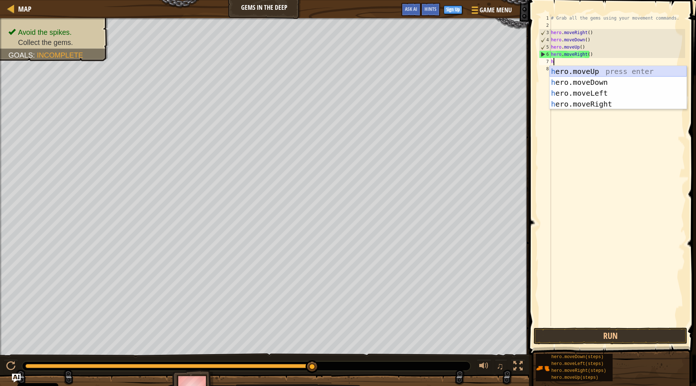
click at [588, 71] on div "h ero.moveUp press enter h ero.moveDown press enter h ero.moveLeft press enter …" at bounding box center [617, 98] width 137 height 65
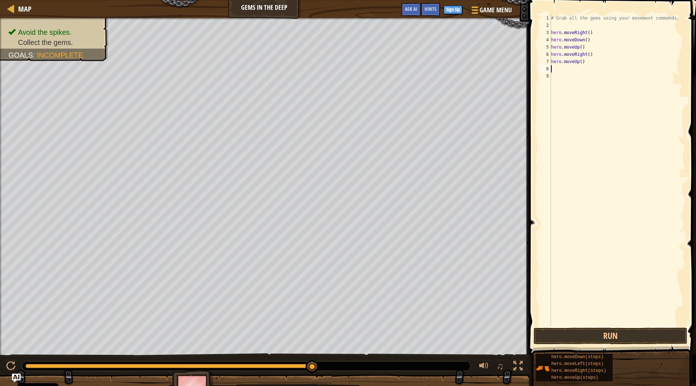
type textarea "h"
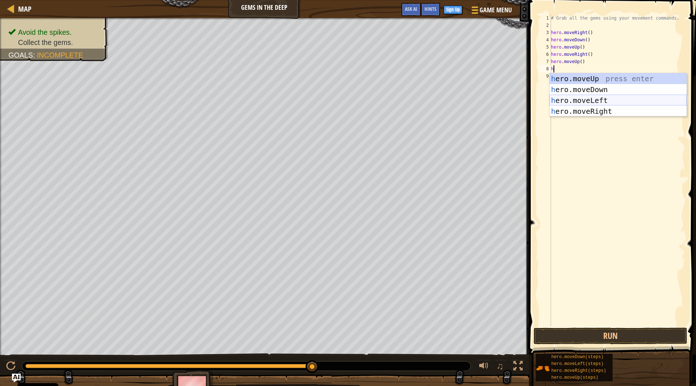
click at [578, 98] on div "h ero.moveUp press enter h ero.moveDown press enter h ero.moveLeft press enter …" at bounding box center [617, 105] width 137 height 65
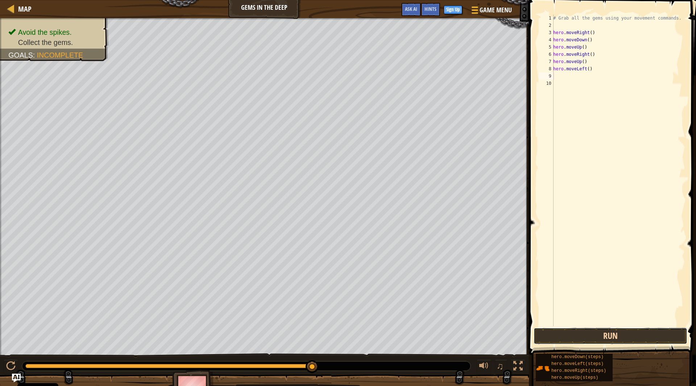
click at [588, 338] on button "Run" at bounding box center [610, 336] width 154 height 17
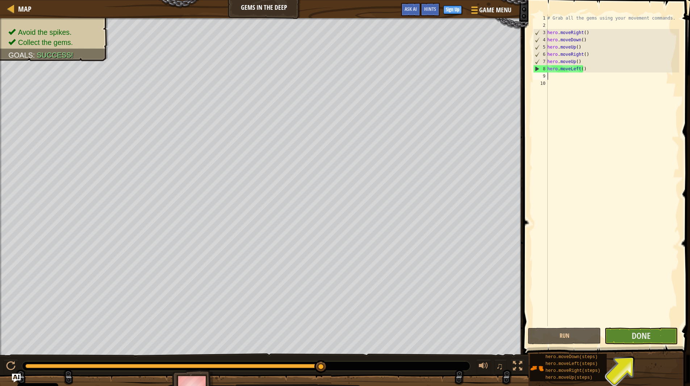
type textarea "h"
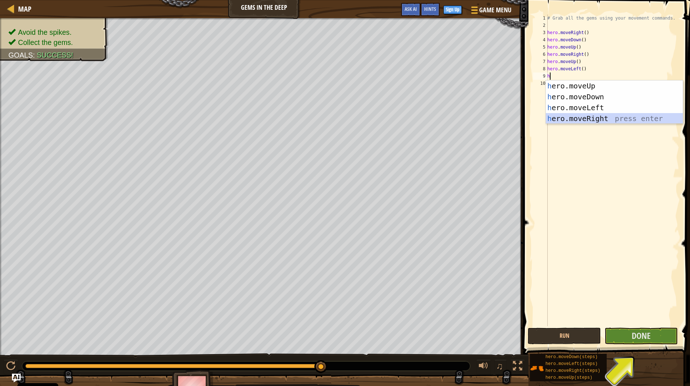
click at [581, 116] on div "h ero.moveUp press enter h ero.moveDown press enter h ero.moveLeft press enter …" at bounding box center [614, 112] width 137 height 65
